Goal: Transaction & Acquisition: Purchase product/service

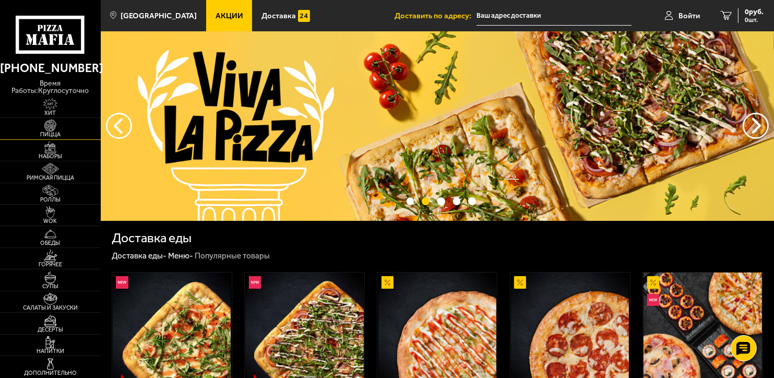
click at [52, 129] on img at bounding box center [50, 126] width 31 height 12
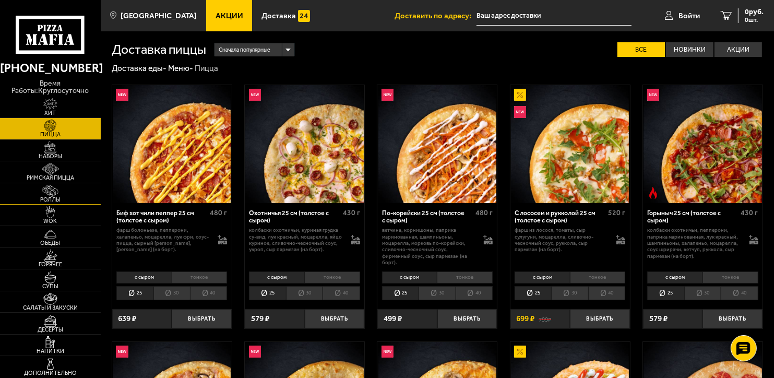
click at [55, 194] on img at bounding box center [50, 191] width 31 height 12
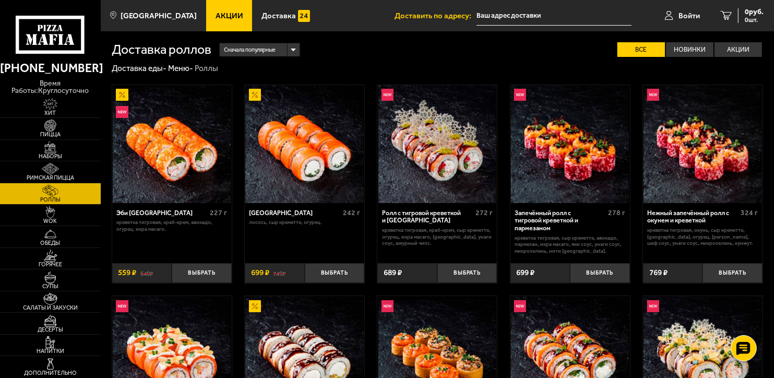
click at [214, 10] on link "Акции" at bounding box center [229, 15] width 46 height 31
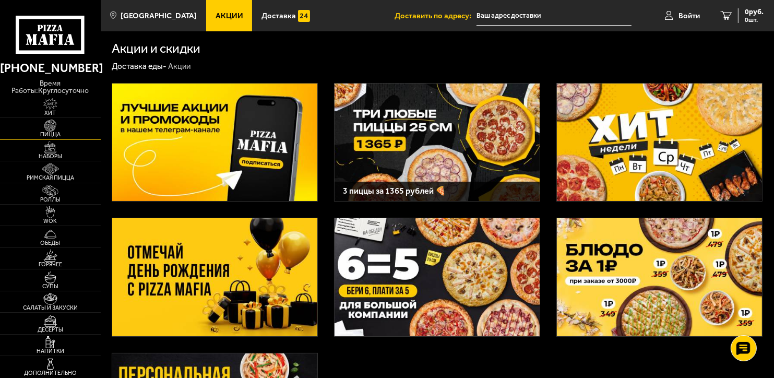
click at [62, 126] on img at bounding box center [50, 126] width 31 height 12
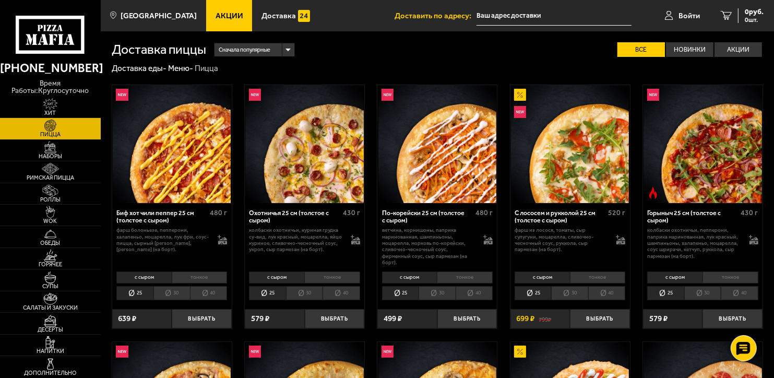
click at [188, 158] on img at bounding box center [172, 144] width 118 height 118
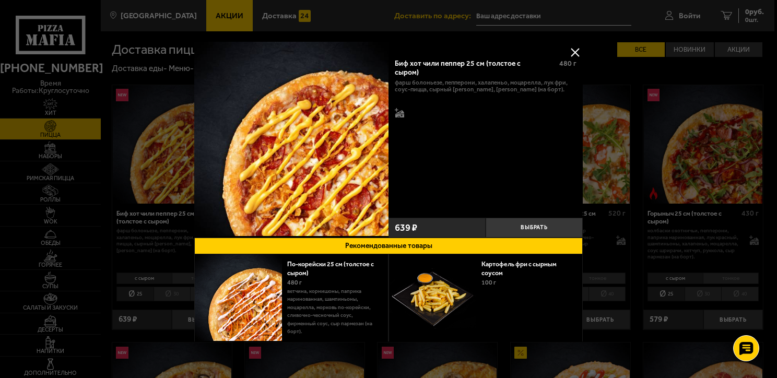
click at [570, 50] on button at bounding box center [575, 52] width 16 height 16
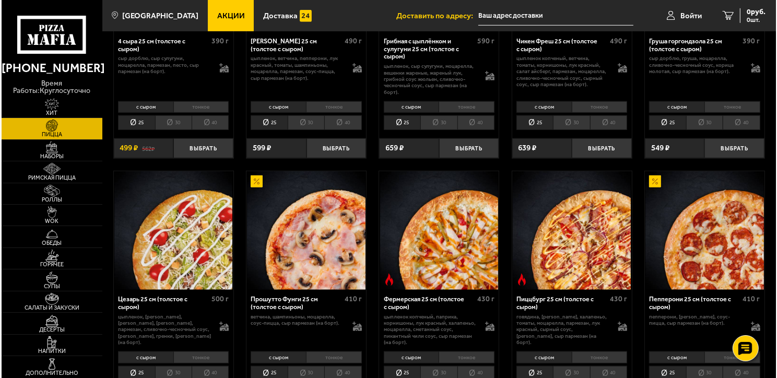
scroll to position [731, 0]
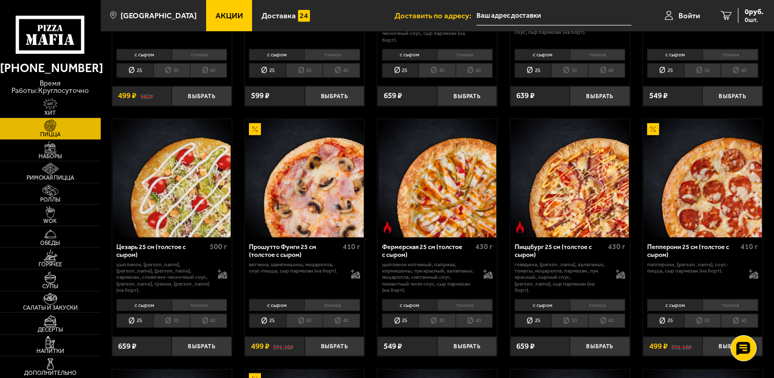
click at [461, 188] on img at bounding box center [437, 178] width 118 height 118
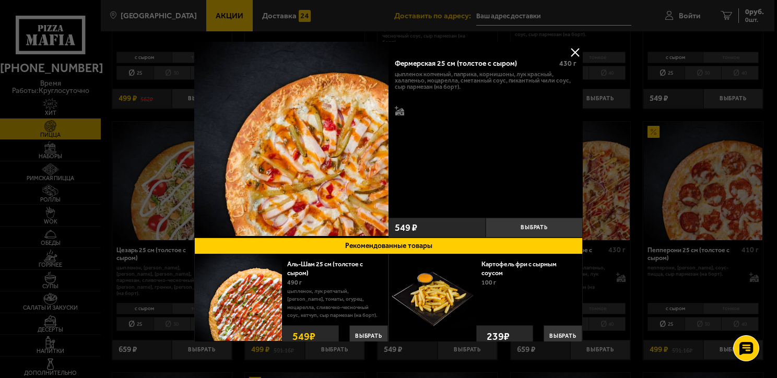
click at [574, 52] on button at bounding box center [575, 52] width 16 height 16
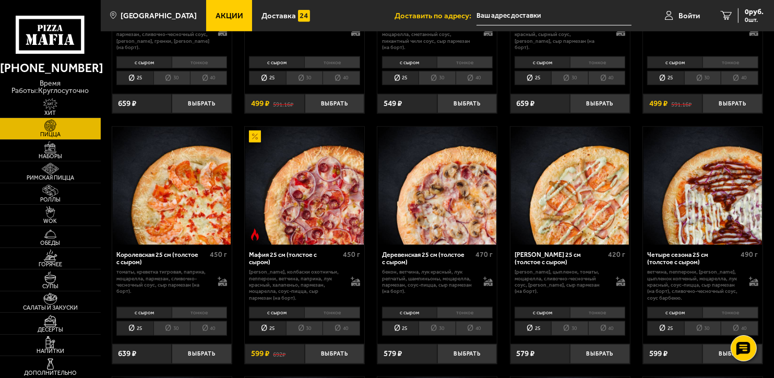
scroll to position [992, 0]
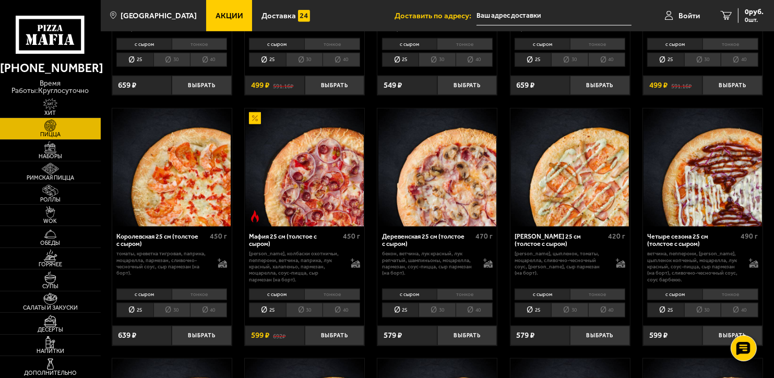
click at [452, 183] on img at bounding box center [437, 168] width 118 height 118
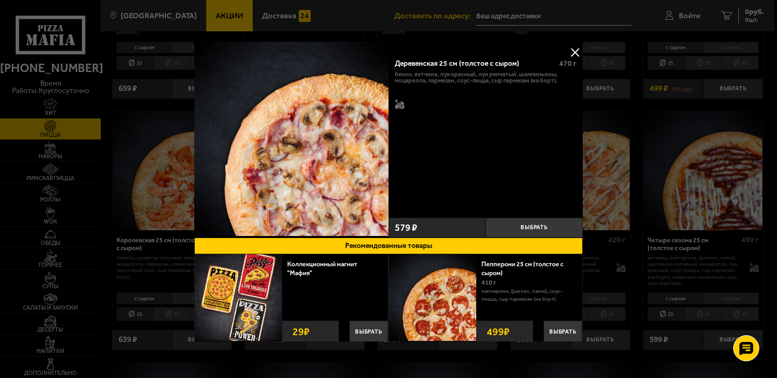
click at [572, 50] on button at bounding box center [575, 52] width 16 height 16
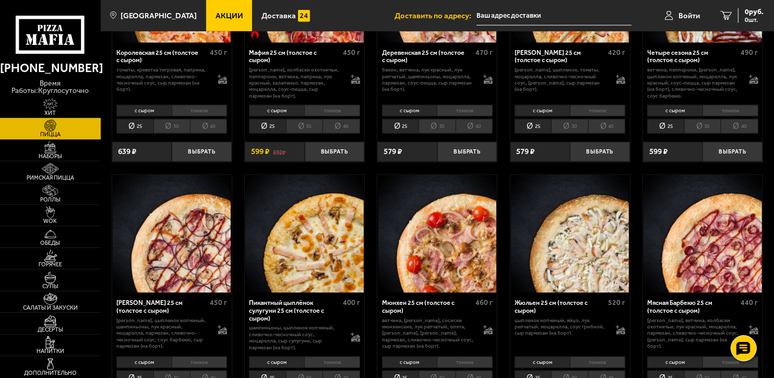
scroll to position [1200, 0]
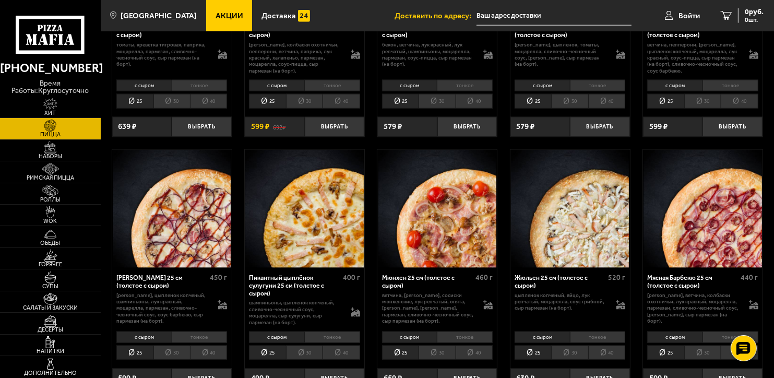
click at [574, 204] on img at bounding box center [570, 209] width 118 height 118
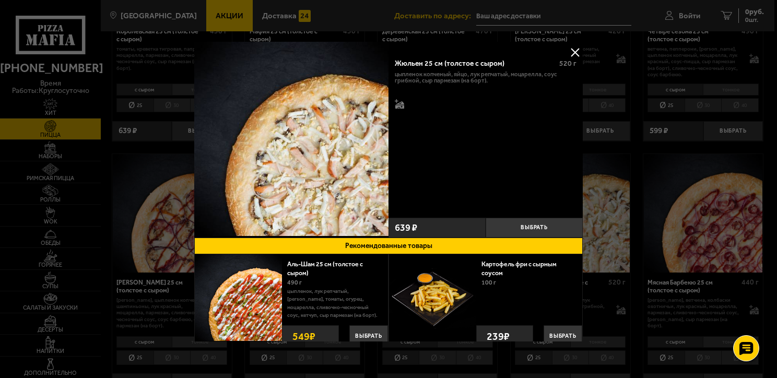
click at [570, 53] on button at bounding box center [575, 52] width 16 height 16
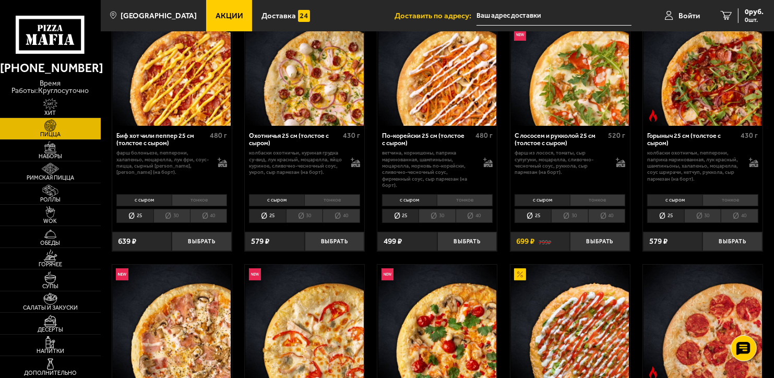
scroll to position [52, 0]
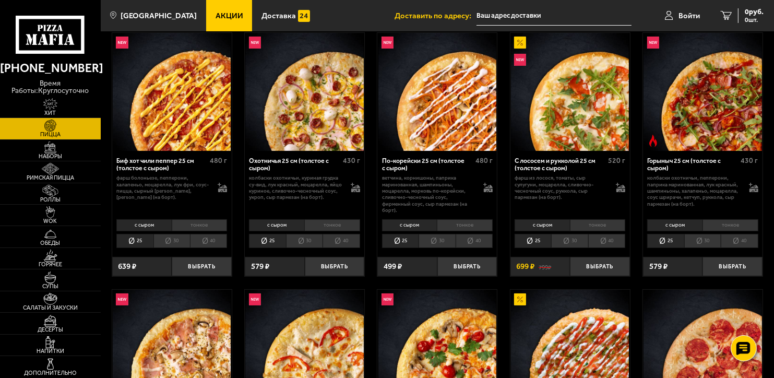
click at [444, 110] on img at bounding box center [437, 92] width 118 height 118
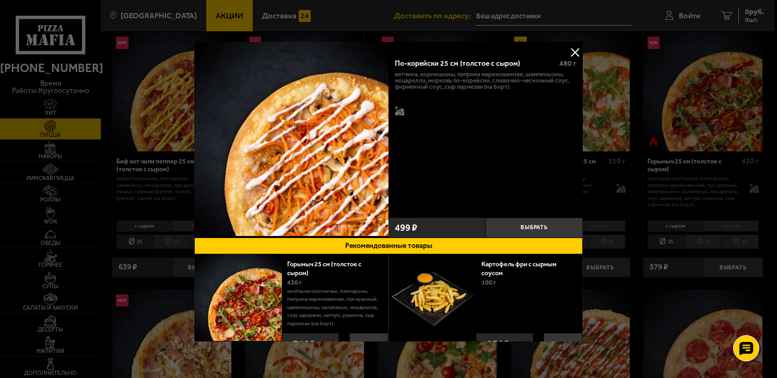
click at [572, 53] on button at bounding box center [575, 52] width 16 height 16
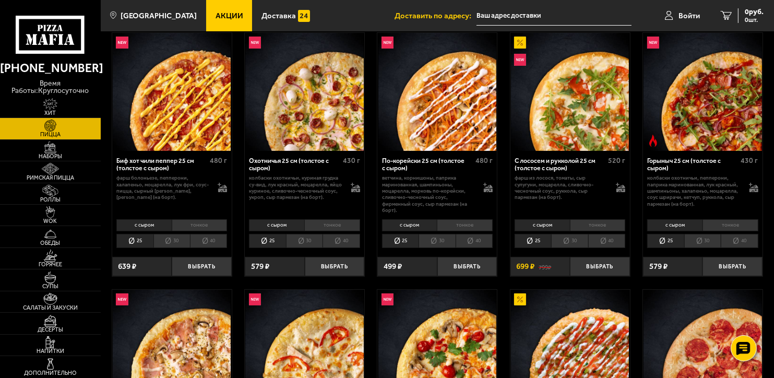
click at [714, 104] on img at bounding box center [702, 92] width 118 height 118
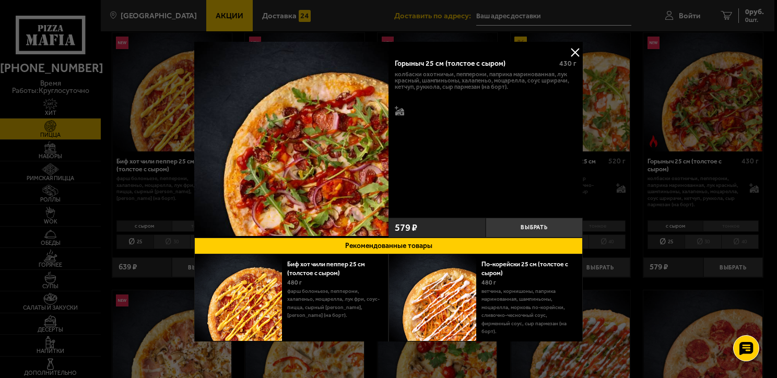
drag, startPoint x: 569, startPoint y: 50, endPoint x: 566, endPoint y: 54, distance: 5.6
click at [569, 50] on button at bounding box center [575, 52] width 16 height 16
